Goal: Information Seeking & Learning: Learn about a topic

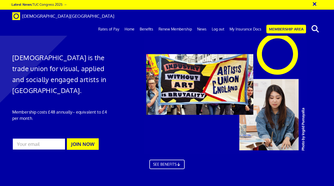
scroll to position [0, 1]
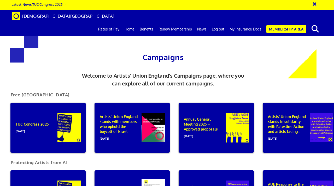
scroll to position [0, 1]
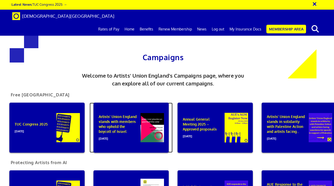
click at [126, 118] on div "Artists’ Union England stands with members who uphold the boycott of Israel 01 …" at bounding box center [130, 128] width 75 height 50
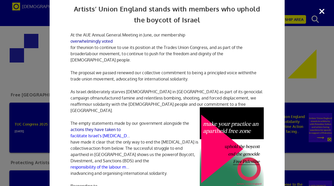
scroll to position [15, 0]
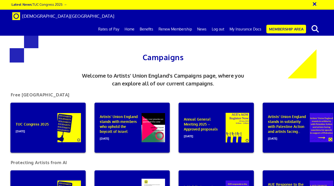
scroll to position [0, 1]
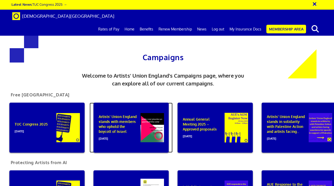
click at [142, 115] on div "Artists’ Union England stands with members who uphold the boycott of Israel [DA…" at bounding box center [130, 128] width 75 height 50
click at [155, 107] on div "Artists’ Union England stands with members who uphold the boycott of Israel [DA…" at bounding box center [130, 128] width 75 height 50
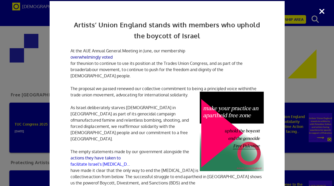
scroll to position [0, 0]
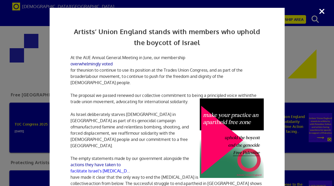
click at [324, 10] on div "Artists’ Union England stands with members who uphold the boycott of Israel At …" at bounding box center [167, 93] width 334 height 186
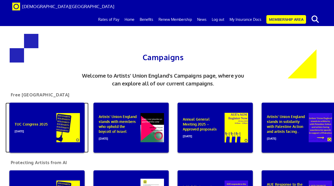
click at [62, 127] on div "TUC Congress 2025 19 September 2025" at bounding box center [46, 128] width 75 height 50
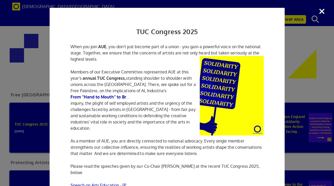
scroll to position [8, 0]
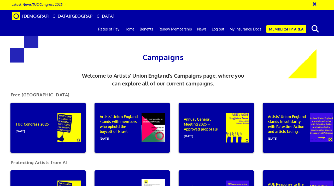
scroll to position [0, 1]
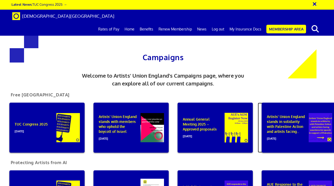
click at [262, 115] on div "Artists’ Union England stands in solidarity with Palestine Action and artists f…" at bounding box center [298, 128] width 75 height 50
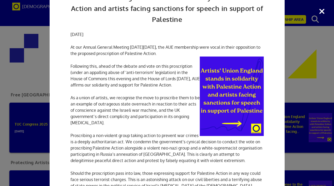
scroll to position [36, 0]
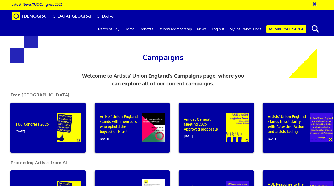
scroll to position [0, 1]
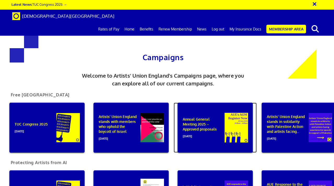
click at [230, 122] on div "Annual General Meeting 2025 – Approved proposals 02 July 2025" at bounding box center [214, 128] width 75 height 50
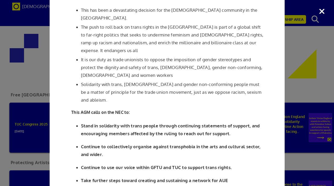
scroll to position [631, 0]
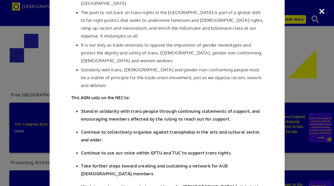
drag, startPoint x: 324, startPoint y: 10, endPoint x: 305, endPoint y: 17, distance: 20.4
click at [324, 10] on div "Annual General Meeting 2025 – Approved proposals Proposals submitted to Artists…" at bounding box center [167, 93] width 334 height 186
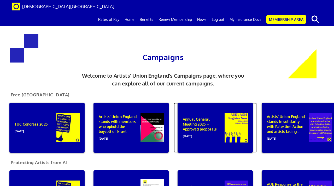
scroll to position [90, 0]
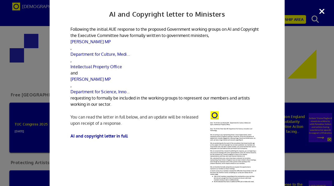
scroll to position [0, 0]
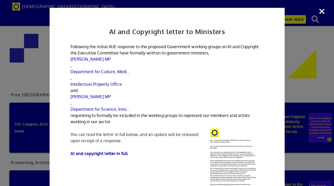
click at [322, 12] on div "AI and Copyright letter to Ministers Following the initial AUE response to the …" at bounding box center [167, 93] width 334 height 186
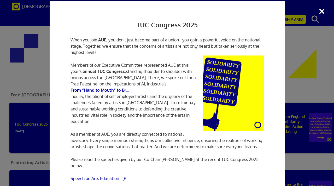
scroll to position [10, 0]
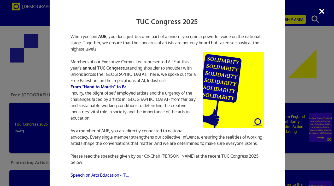
drag, startPoint x: 322, startPoint y: 13, endPoint x: 285, endPoint y: 41, distance: 47.0
click at [322, 13] on div "TUC Congress 2025 When you join AUE , you don’t just become part of a union - y…" at bounding box center [167, 93] width 334 height 186
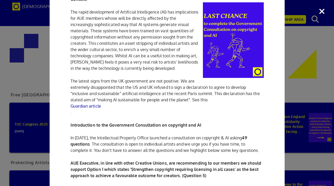
scroll to position [80, 0]
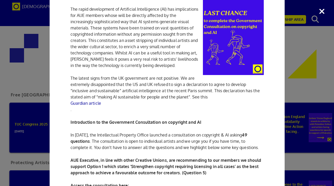
click at [299, 95] on div "AUE Response to the Government Consultation on copyright We are calling on all …" at bounding box center [167, 93] width 334 height 186
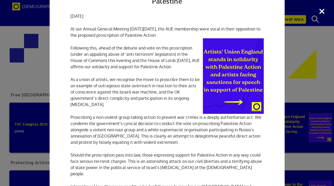
scroll to position [53, 0]
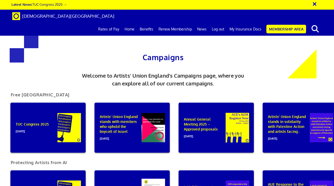
scroll to position [0, 1]
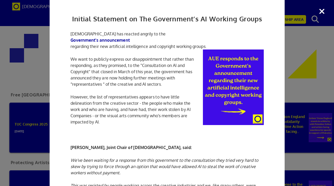
scroll to position [25, 0]
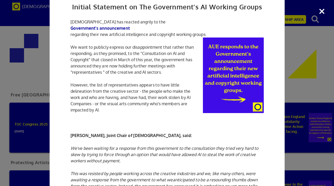
click at [321, 79] on div "Initial Statement on The Government’s AI Working Groups Artists' Union England …" at bounding box center [167, 93] width 334 height 186
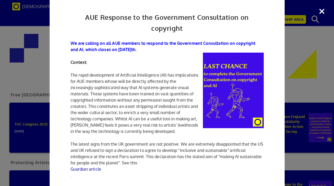
scroll to position [12, 0]
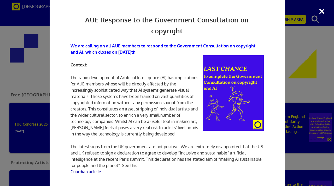
click at [326, 12] on div "AUE Response to the Government Consultation on copyright We are calling on all …" at bounding box center [167, 93] width 334 height 186
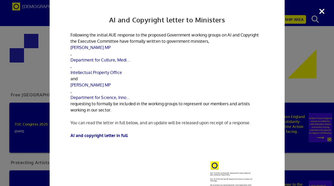
drag, startPoint x: 323, startPoint y: 10, endPoint x: 312, endPoint y: 33, distance: 25.7
click at [323, 10] on div "AI and Copyright letter to Ministers Following the initial AUE response to the …" at bounding box center [167, 93] width 334 height 186
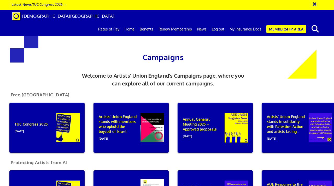
scroll to position [0, 1]
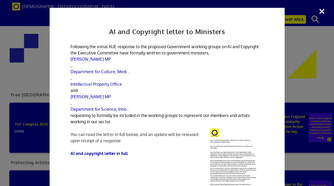
click at [322, 10] on div "AI and Copyright letter to Ministers Following the initial AUE response to the …" at bounding box center [167, 93] width 334 height 186
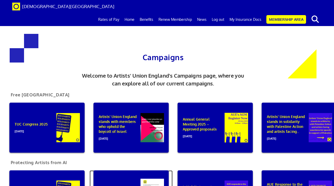
scroll to position [158, 0]
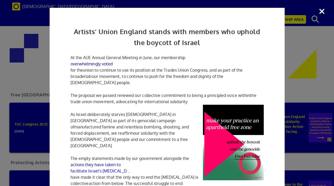
click at [323, 11] on div "Artists’ Union England stands with members who uphold the boycott of Israel At …" at bounding box center [167, 93] width 334 height 186
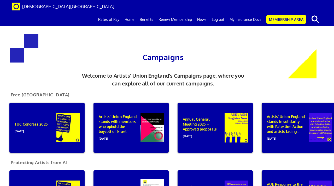
scroll to position [230, 0]
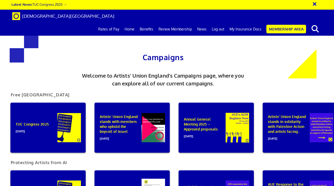
scroll to position [0, 1]
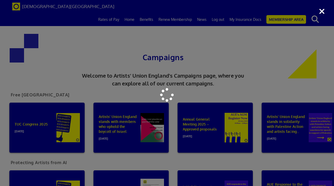
scroll to position [0, 0]
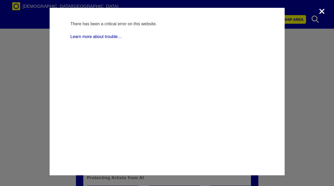
click at [318, 11] on div "WordPress › Error There has been a critical error on this website. Learn more a…" at bounding box center [167, 93] width 334 height 186
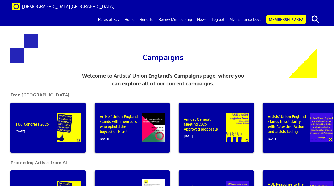
scroll to position [0, 14]
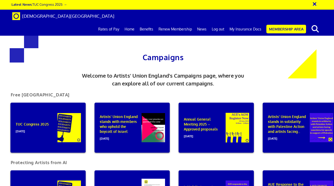
scroll to position [0, 1]
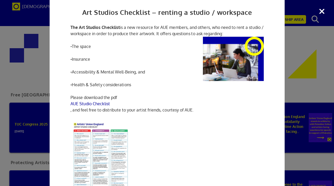
scroll to position [21, 0]
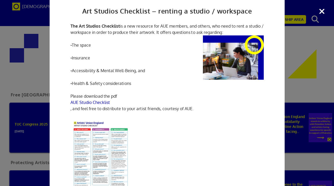
click at [320, 12] on div "Art Studios Checklist – renting a studio / workspace The Art Studios Checklist …" at bounding box center [167, 93] width 334 height 186
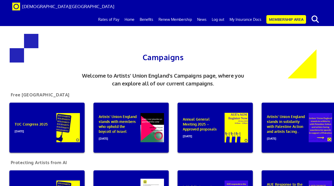
scroll to position [258, 0]
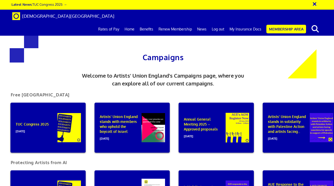
scroll to position [0, 1]
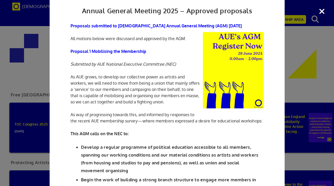
scroll to position [21, 0]
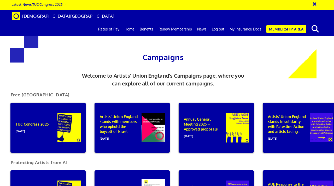
scroll to position [0, 1]
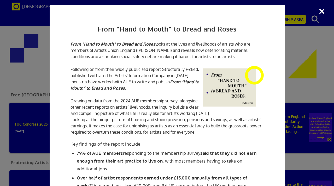
scroll to position [0, 0]
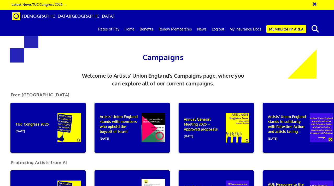
scroll to position [0, 1]
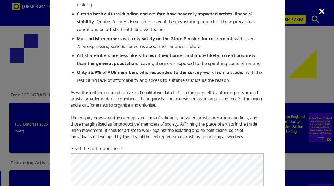
scroll to position [236, 0]
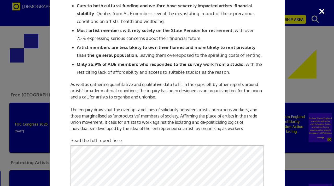
click at [321, 14] on div "From “Hand to Mouth” to Bread and Roses From “Hand to Mouth” to Bread and Roses…" at bounding box center [167, 93] width 334 height 186
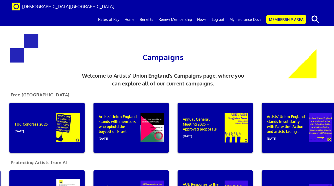
scroll to position [301, 0]
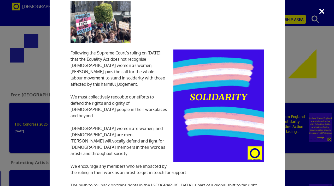
scroll to position [0, 0]
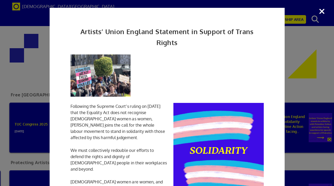
click at [321, 12] on div "Artists’ Union England Statement in Support of Trans Rights Following the Supre…" at bounding box center [167, 93] width 334 height 186
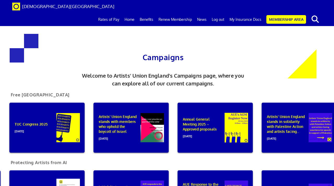
scroll to position [350, 0]
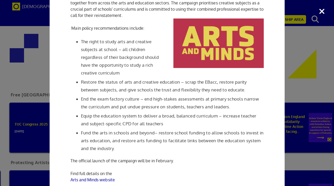
scroll to position [69, 0]
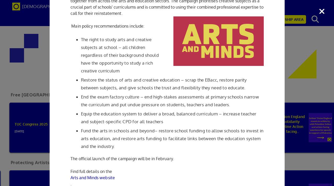
click at [320, 11] on div "AUE joins the Arts and Minds campaign to demand the reintroduction of arts subj…" at bounding box center [167, 93] width 334 height 186
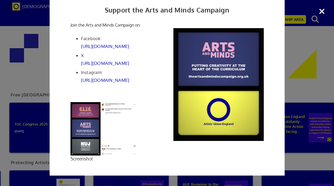
scroll to position [0, 0]
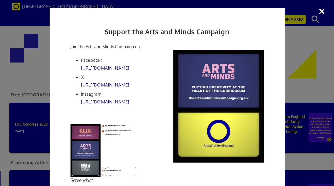
drag, startPoint x: 321, startPoint y: 11, endPoint x: 318, endPoint y: 14, distance: 4.2
click at [321, 11] on div "Support the Arts and Minds Campaign Join the Arts and Minds Campaign on: Facebo…" at bounding box center [167, 93] width 334 height 186
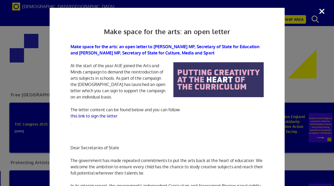
click at [321, 10] on div "Make space for the arts: an open letter Make space for the arts: an open letter…" at bounding box center [167, 93] width 334 height 186
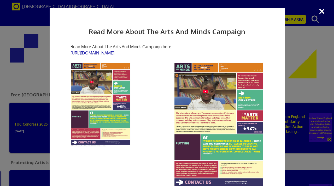
drag, startPoint x: 323, startPoint y: 12, endPoint x: 316, endPoint y: 13, distance: 6.7
click at [322, 12] on div "Read More About The Arts And Minds Campaign Read More About The Arts And Minds …" at bounding box center [167, 93] width 334 height 186
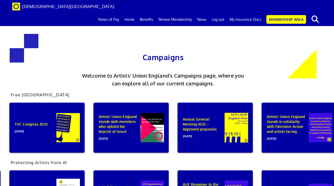
scroll to position [325, 0]
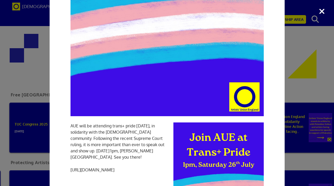
scroll to position [154, 0]
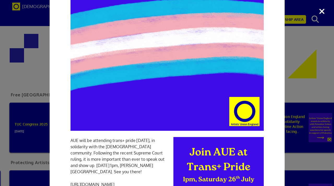
click at [321, 9] on div "Join AUE at Trans+ Pride AUE will be attending trans+ pride tomorrow, in solida…" at bounding box center [167, 93] width 334 height 186
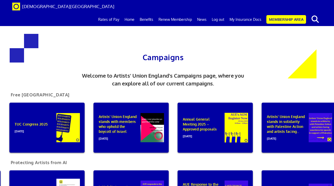
scroll to position [271, 0]
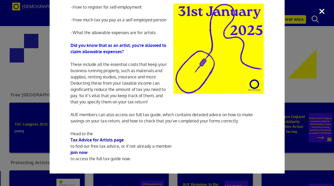
scroll to position [0, 0]
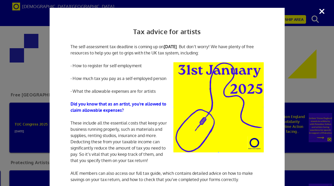
drag, startPoint x: 322, startPoint y: 11, endPoint x: 332, endPoint y: 21, distance: 14.0
click at [322, 11] on div "Tax advice for artists The self-assessment tax deadline is coming up on 31st Ja…" at bounding box center [167, 93] width 334 height 186
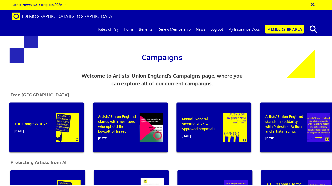
scroll to position [0, 1]
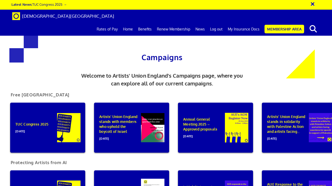
scroll to position [0, 1]
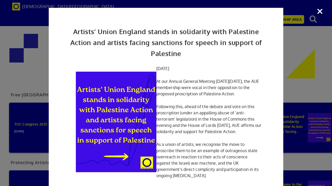
click at [320, 12] on div "Artists’ Union England stands in solidarity with Palestine Action and artists f…" at bounding box center [166, 93] width 332 height 186
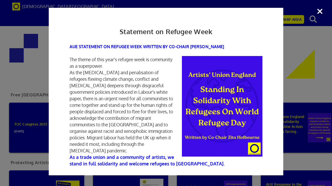
click at [320, 11] on div "Statement on Refugee Week AUE STATEMENT ON REFUGEE WEEK WRITTEN BY CO-CHAIR ZIT…" at bounding box center [166, 93] width 332 height 186
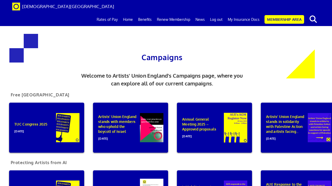
scroll to position [206, 0]
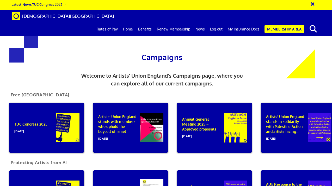
scroll to position [0, 1]
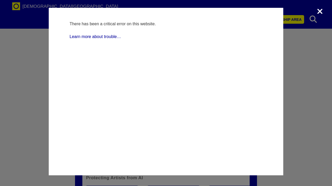
scroll to position [0, 0]
click at [319, 13] on div "WordPress › Error There has been a critical error on this website. Learn more a…" at bounding box center [166, 93] width 332 height 186
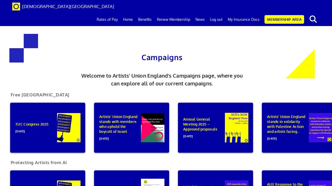
scroll to position [0, 1]
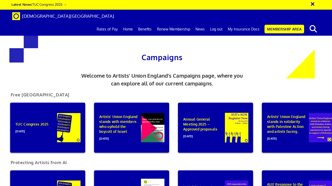
scroll to position [0, 1]
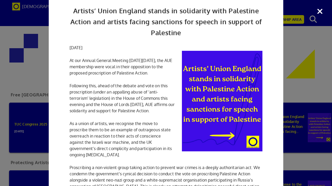
scroll to position [73, 0]
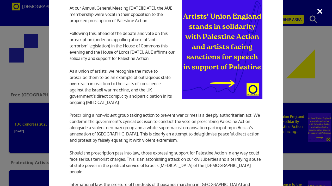
click at [318, 12] on div "Artists’ Union England stands in solidarity with Palestine Action and artists f…" at bounding box center [166, 93] width 332 height 186
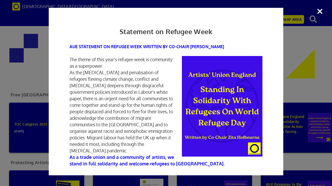
scroll to position [2, 0]
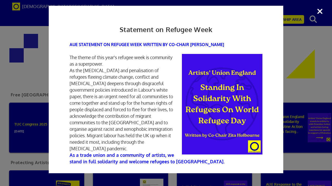
click at [322, 11] on div "Statement on Refugee Week AUE STATEMENT ON REFUGEE WEEK WRITTEN BY CO-CHAIR ZIT…" at bounding box center [166, 93] width 332 height 186
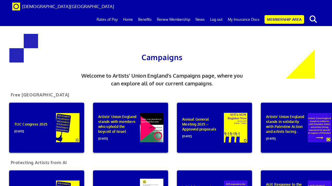
scroll to position [69, 0]
click at [216, 103] on div "Annual General Meeting 2025 – Approved proposals 02 July 2025" at bounding box center [214, 128] width 75 height 50
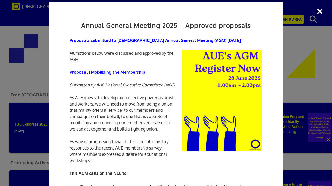
scroll to position [0, 0]
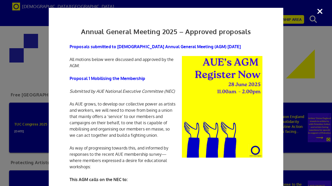
click at [320, 11] on div "Annual General Meeting 2025 – Approved proposals Proposals submitted to Artists…" at bounding box center [166, 93] width 332 height 186
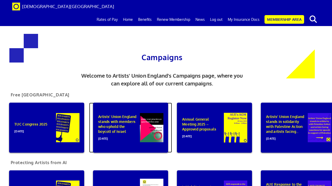
click at [150, 103] on div "Artists’ Union England stands with members who uphold the boycott of Israel 01 …" at bounding box center [130, 128] width 75 height 50
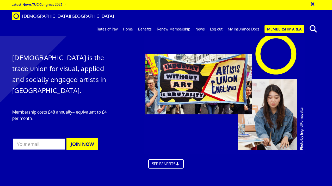
scroll to position [0, 1]
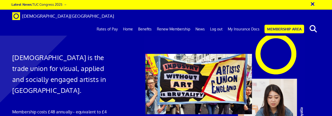
scroll to position [650, 0]
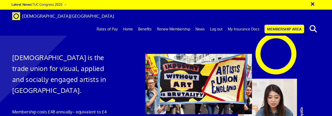
scroll to position [661, 0]
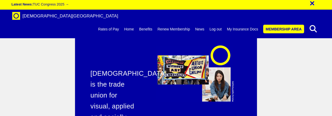
scroll to position [872, 0]
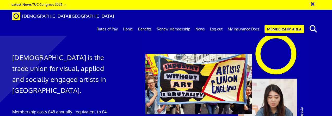
scroll to position [648, 0]
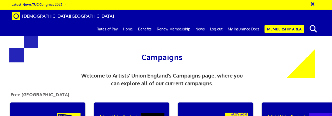
scroll to position [108, 0]
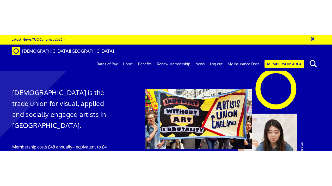
scroll to position [661, 0]
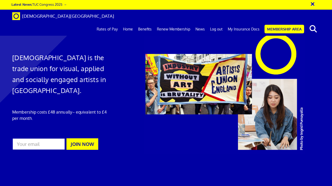
scroll to position [661, 0]
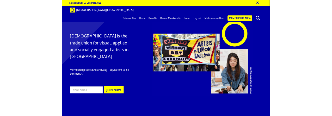
scroll to position [643, 0]
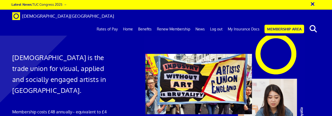
drag, startPoint x: 60, startPoint y: 89, endPoint x: 127, endPoint y: 6, distance: 107.1
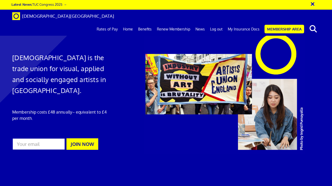
scroll to position [643, 0]
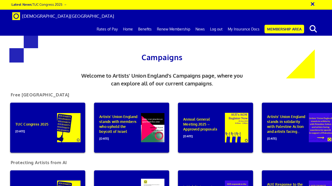
scroll to position [201, 0]
